Goal: Task Accomplishment & Management: Manage account settings

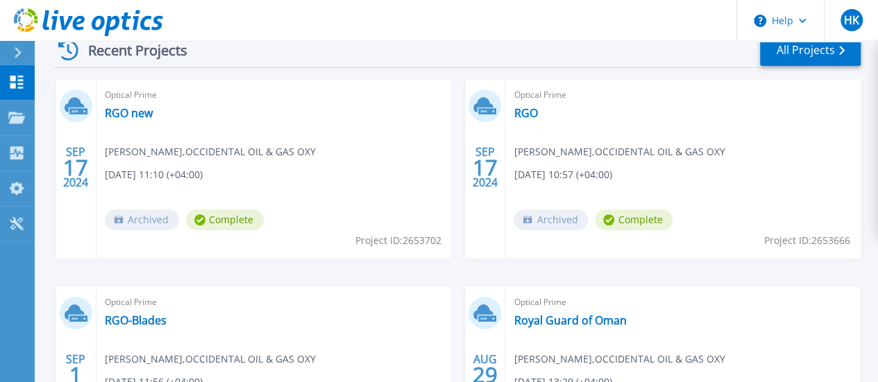
scroll to position [407, 0]
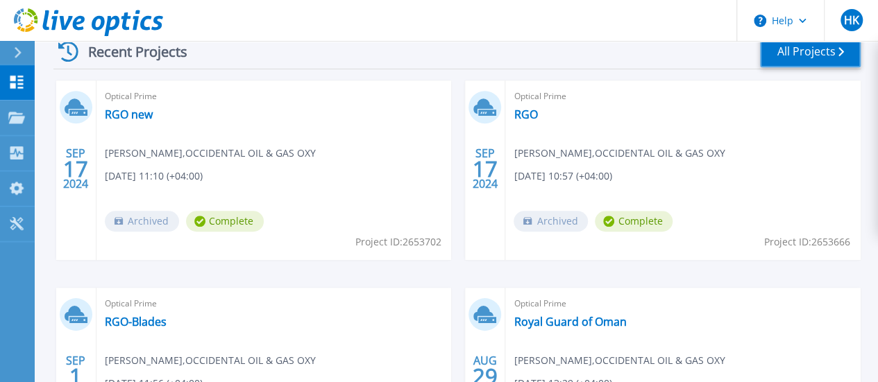
click at [802, 53] on link "All Projects" at bounding box center [810, 51] width 101 height 31
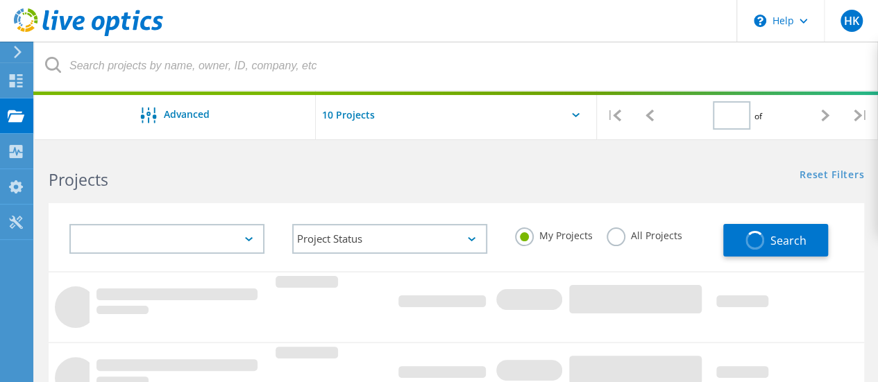
type input "1"
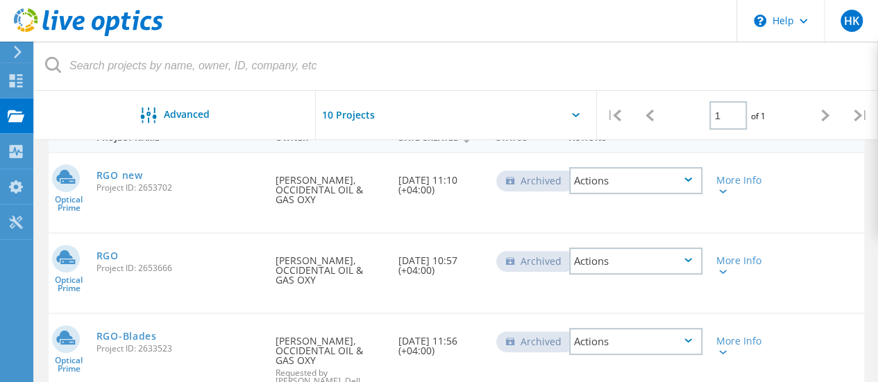
scroll to position [133, 0]
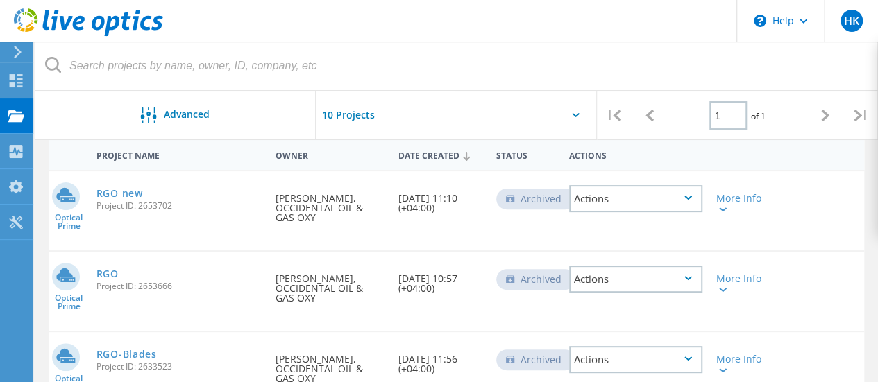
click at [684, 201] on div "Actions" at bounding box center [635, 198] width 133 height 27
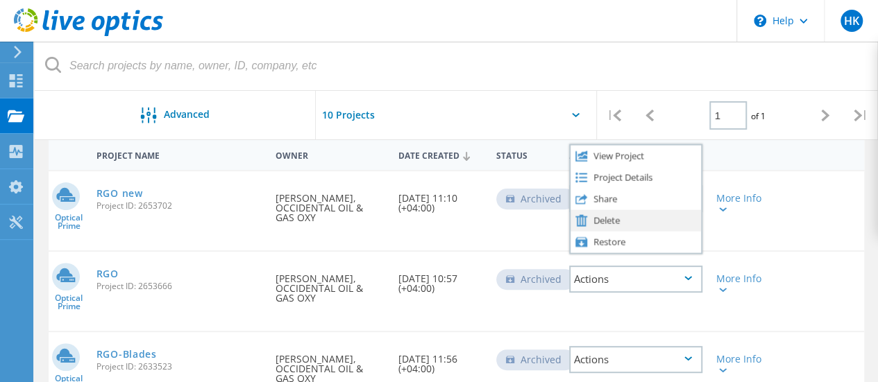
click at [640, 220] on div "Delete" at bounding box center [635, 221] width 130 height 22
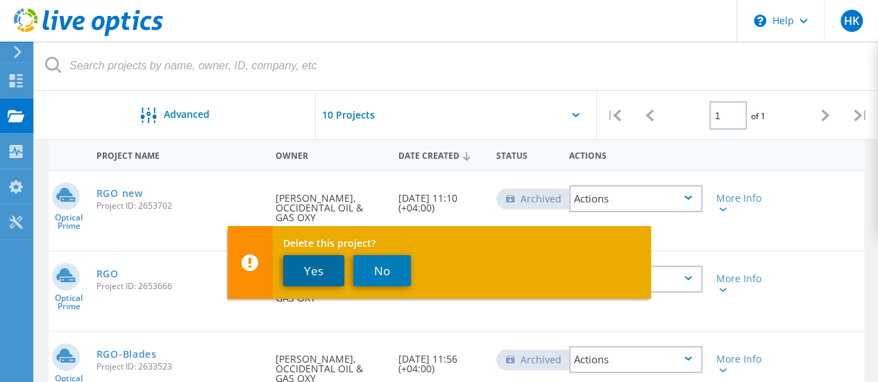
click at [312, 264] on button "Yes" at bounding box center [313, 270] width 61 height 31
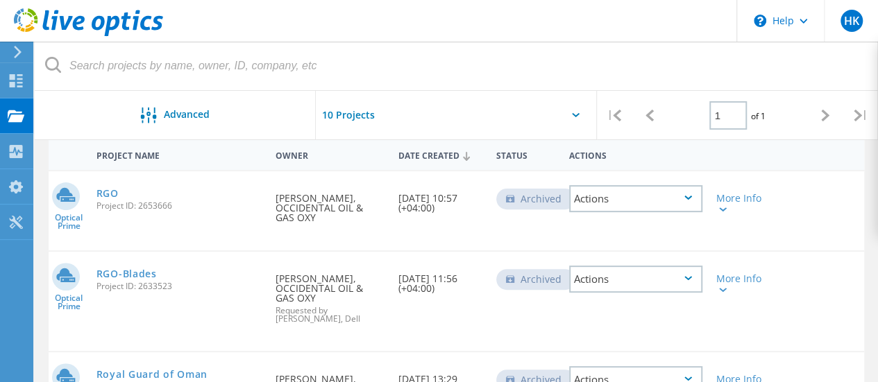
click at [650, 204] on div "Actions" at bounding box center [635, 198] width 133 height 27
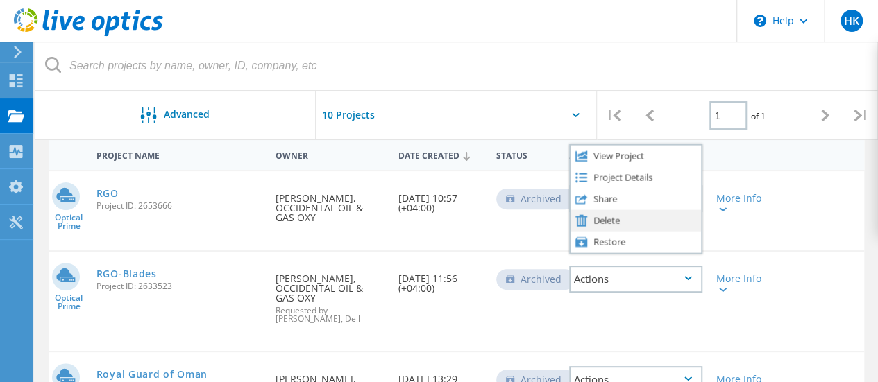
click at [612, 221] on div "Delete" at bounding box center [635, 221] width 130 height 22
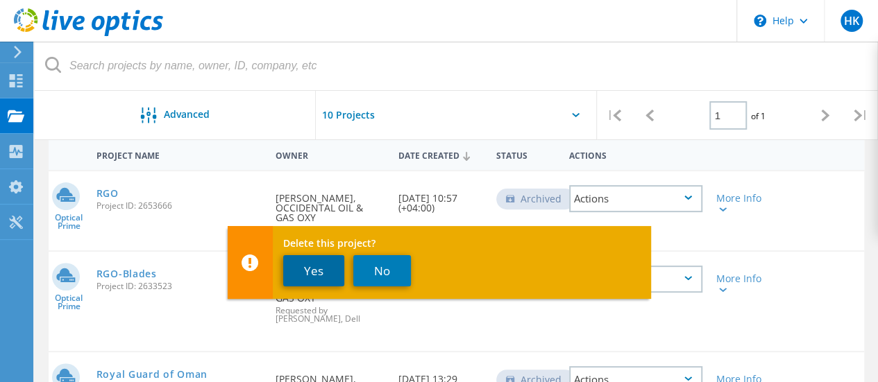
click at [296, 271] on button "Yes" at bounding box center [313, 270] width 61 height 31
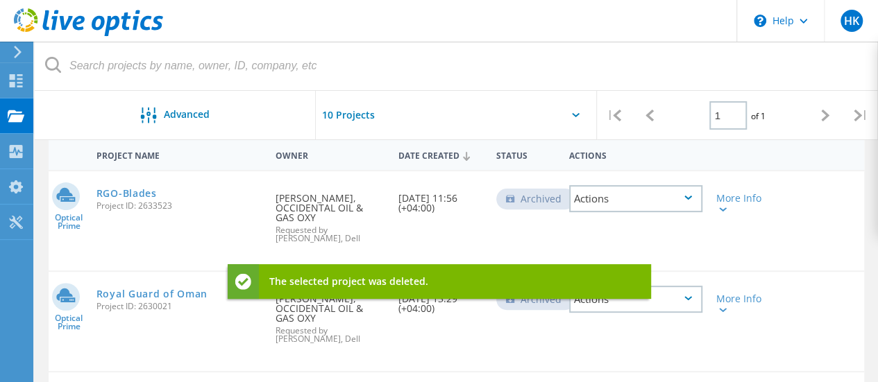
click at [644, 198] on div "Actions" at bounding box center [635, 198] width 133 height 27
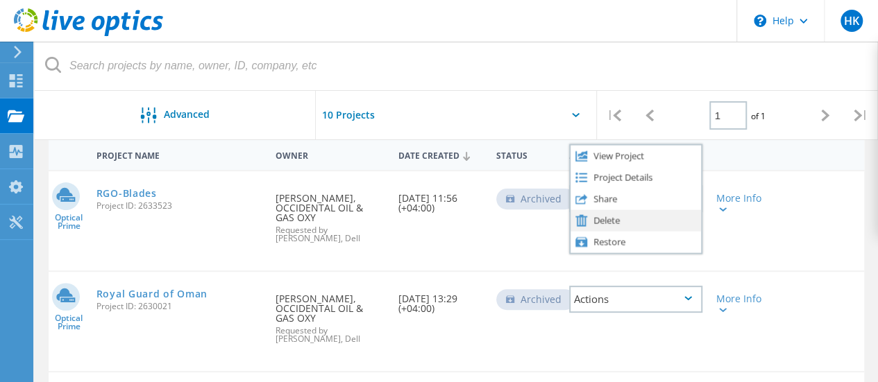
click at [625, 219] on div "Delete" at bounding box center [635, 221] width 130 height 22
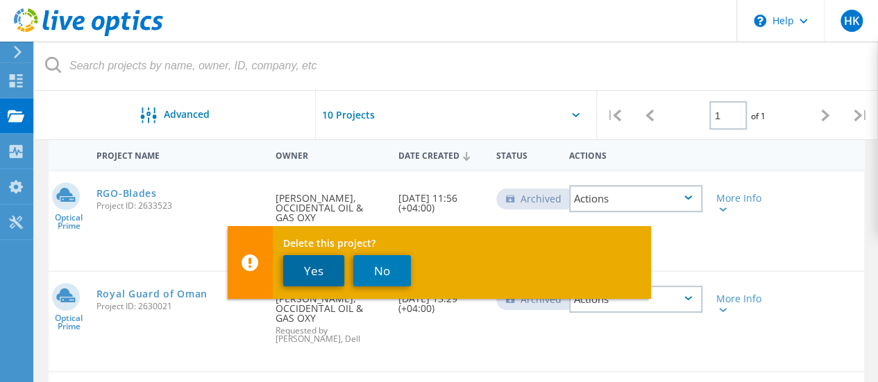
click at [320, 271] on button "Yes" at bounding box center [313, 270] width 61 height 31
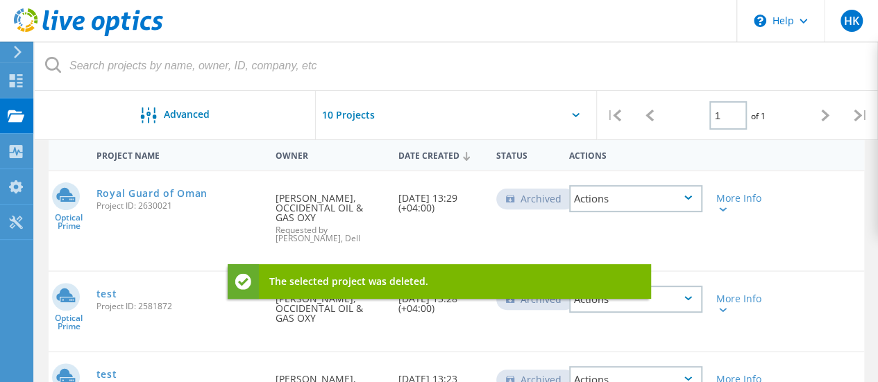
click at [659, 201] on div "Actions" at bounding box center [635, 198] width 133 height 27
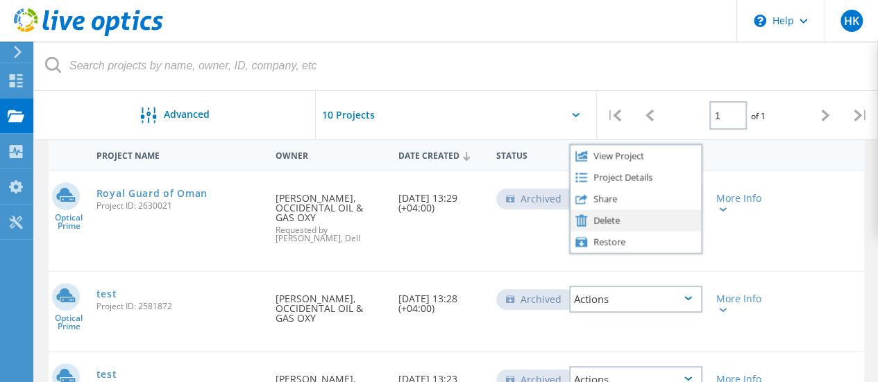
click at [608, 223] on div "Delete" at bounding box center [635, 221] width 130 height 22
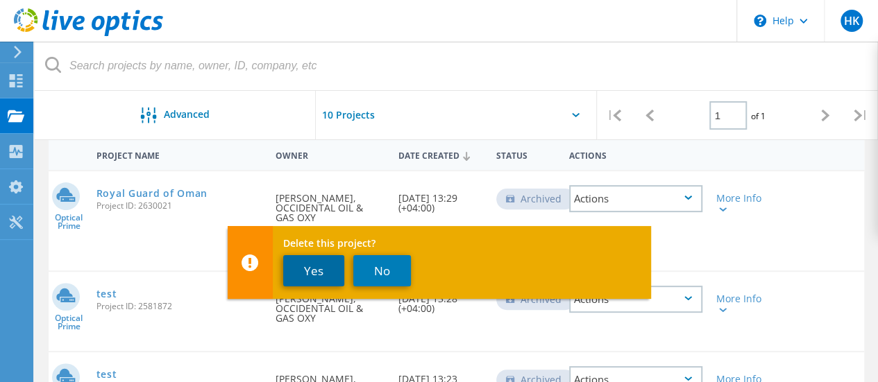
click at [300, 266] on button "Yes" at bounding box center [313, 270] width 61 height 31
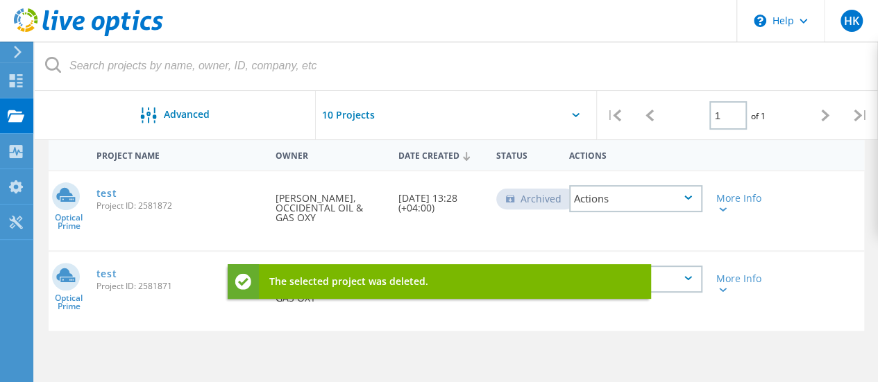
click at [646, 203] on div "Actions" at bounding box center [635, 198] width 133 height 27
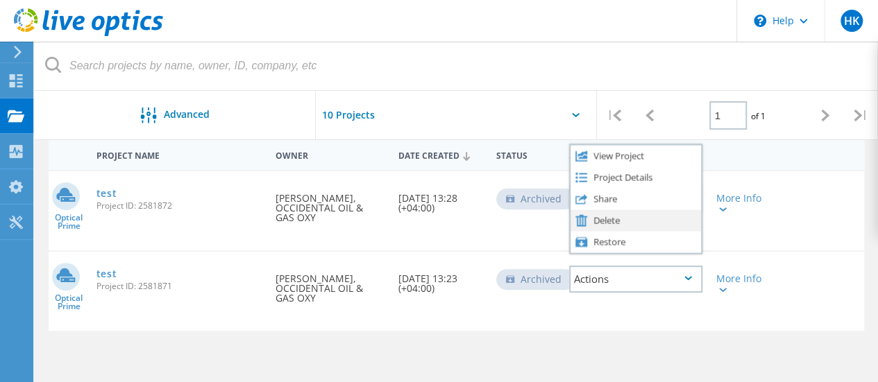
click at [629, 216] on div "Delete" at bounding box center [635, 221] width 130 height 22
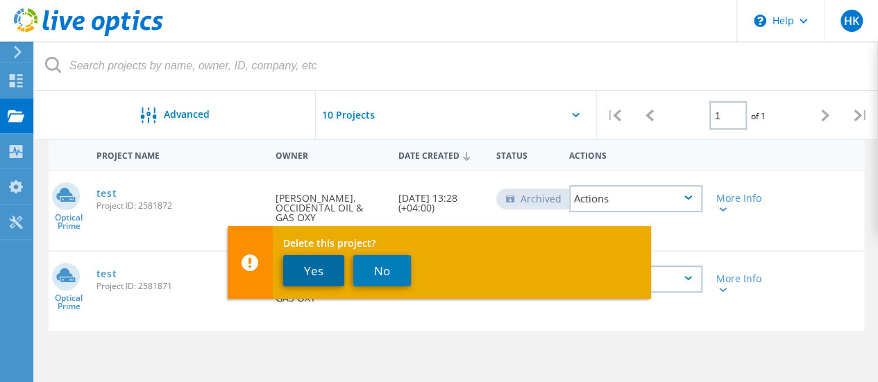
click at [310, 267] on button "Yes" at bounding box center [313, 270] width 61 height 31
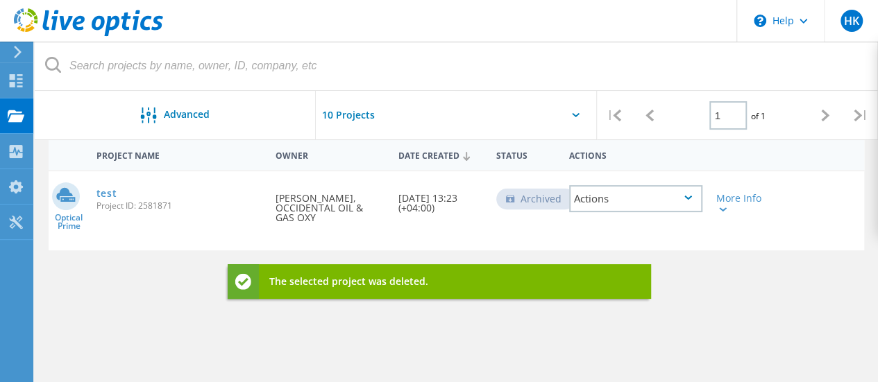
click at [640, 198] on div "Actions" at bounding box center [635, 198] width 133 height 27
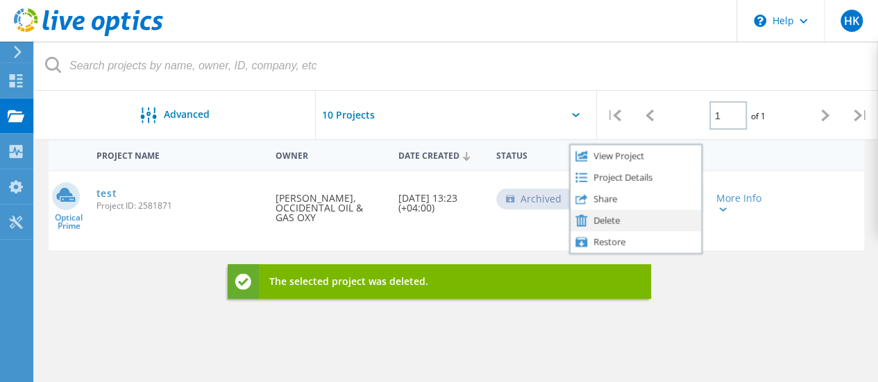
click at [621, 230] on div "Delete" at bounding box center [635, 221] width 130 height 22
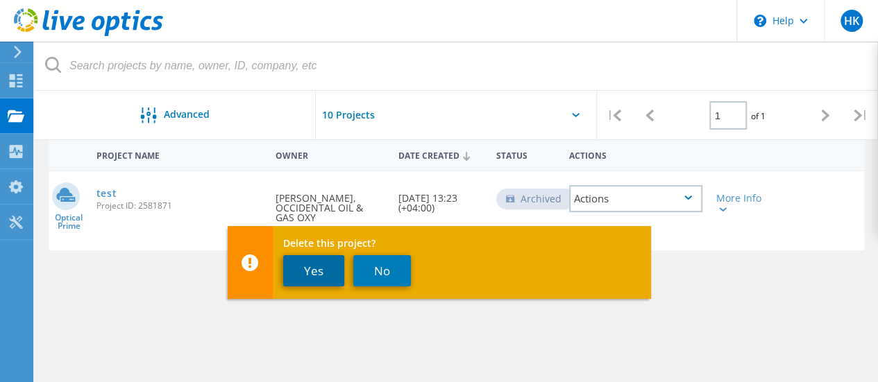
click at [291, 263] on button "Yes" at bounding box center [313, 270] width 61 height 31
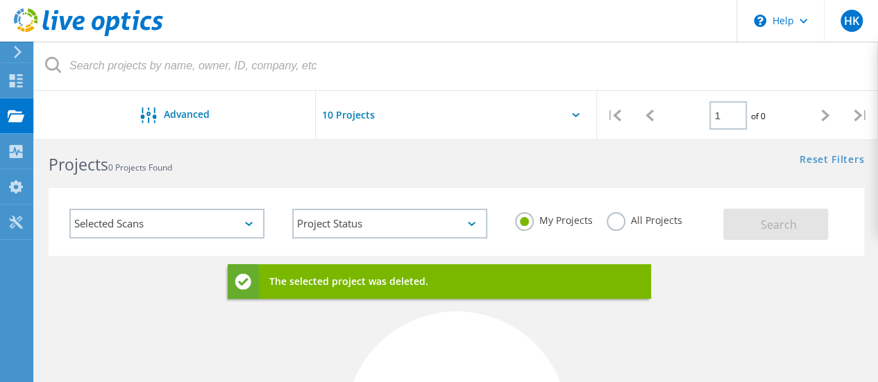
scroll to position [0, 0]
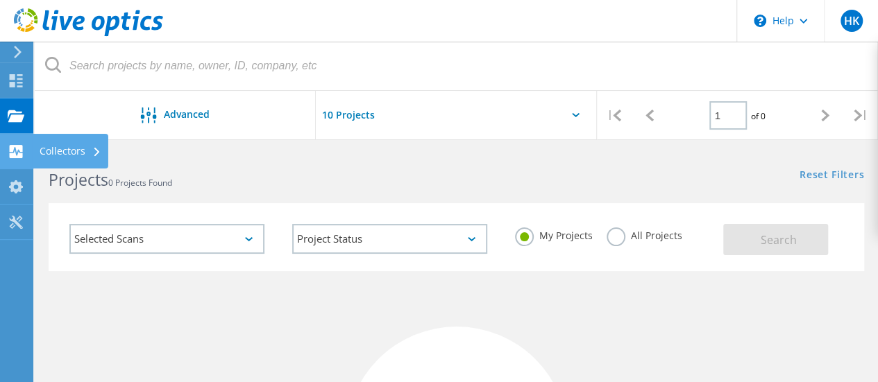
click at [80, 153] on div "Collectors" at bounding box center [71, 151] width 62 height 10
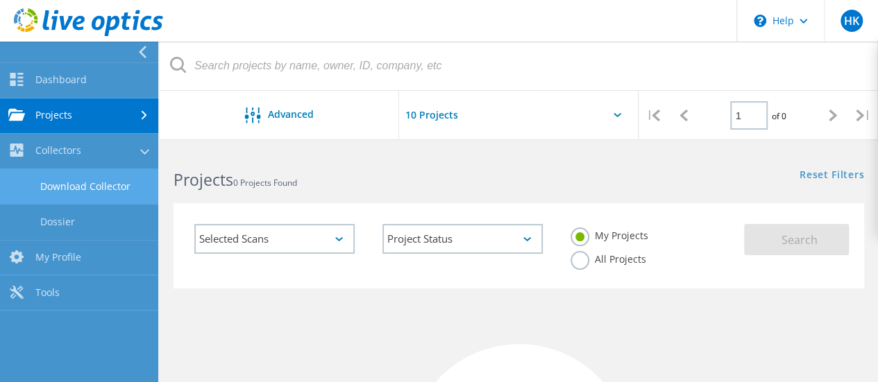
click at [78, 185] on link "Download Collector" at bounding box center [79, 186] width 158 height 35
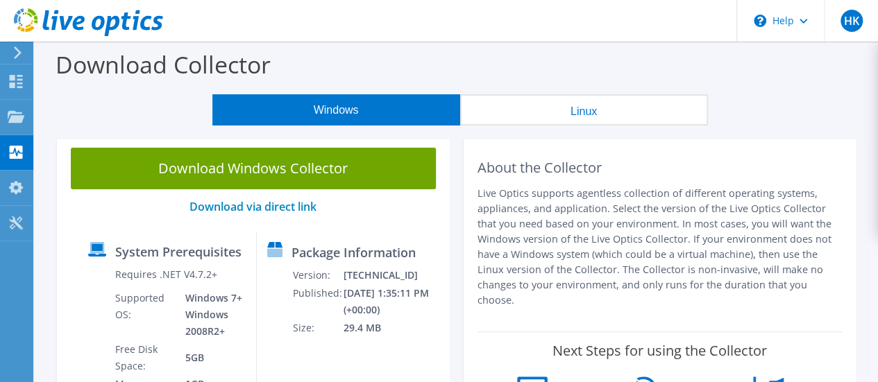
click at [577, 109] on button "Linux" at bounding box center [584, 109] width 248 height 31
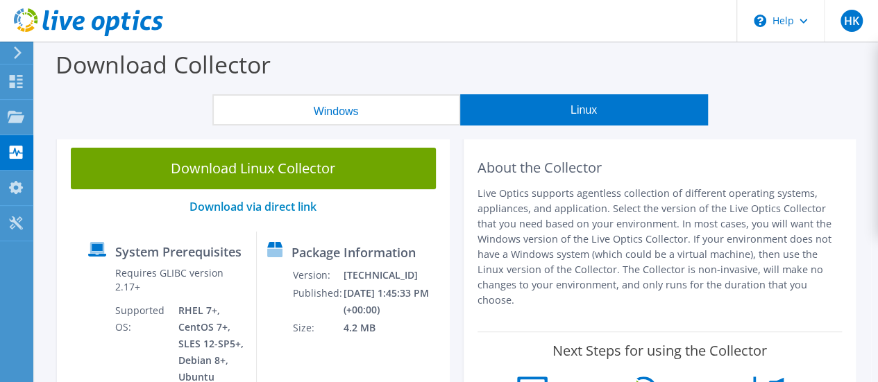
click at [407, 106] on button "Windows" at bounding box center [336, 109] width 248 height 31
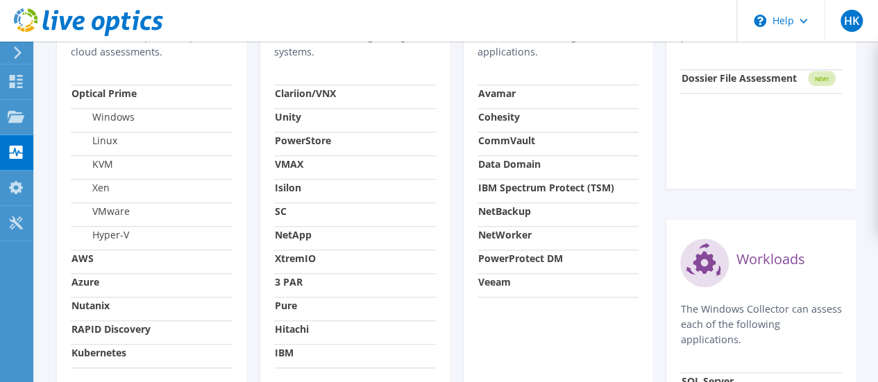
scroll to position [583, 0]
